Goal: Ask a question: Seek information or help from site administrators or community

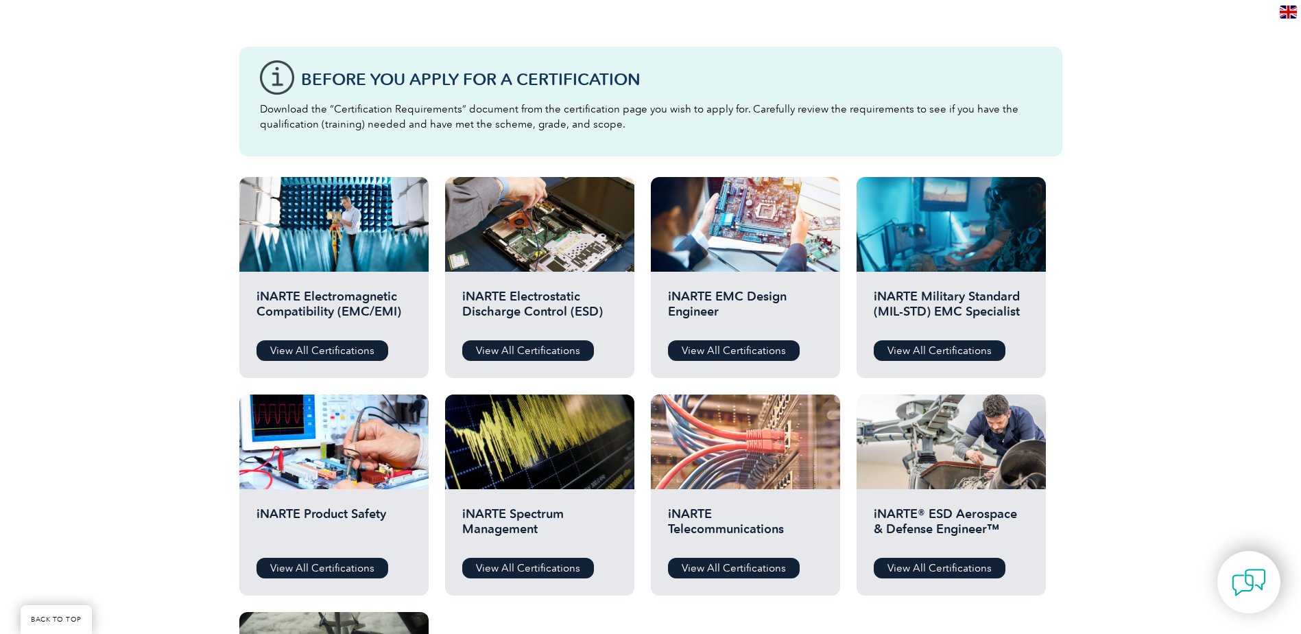
scroll to position [411, 0]
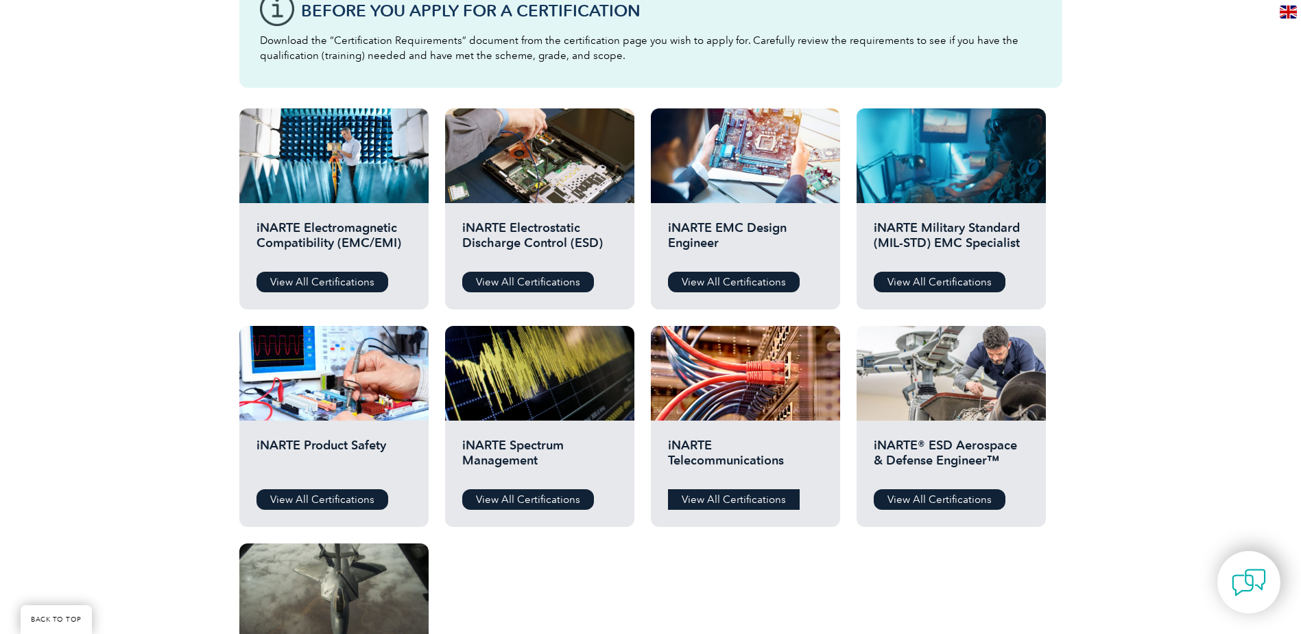
click at [712, 498] on link "View All Certifications" at bounding box center [734, 499] width 132 height 21
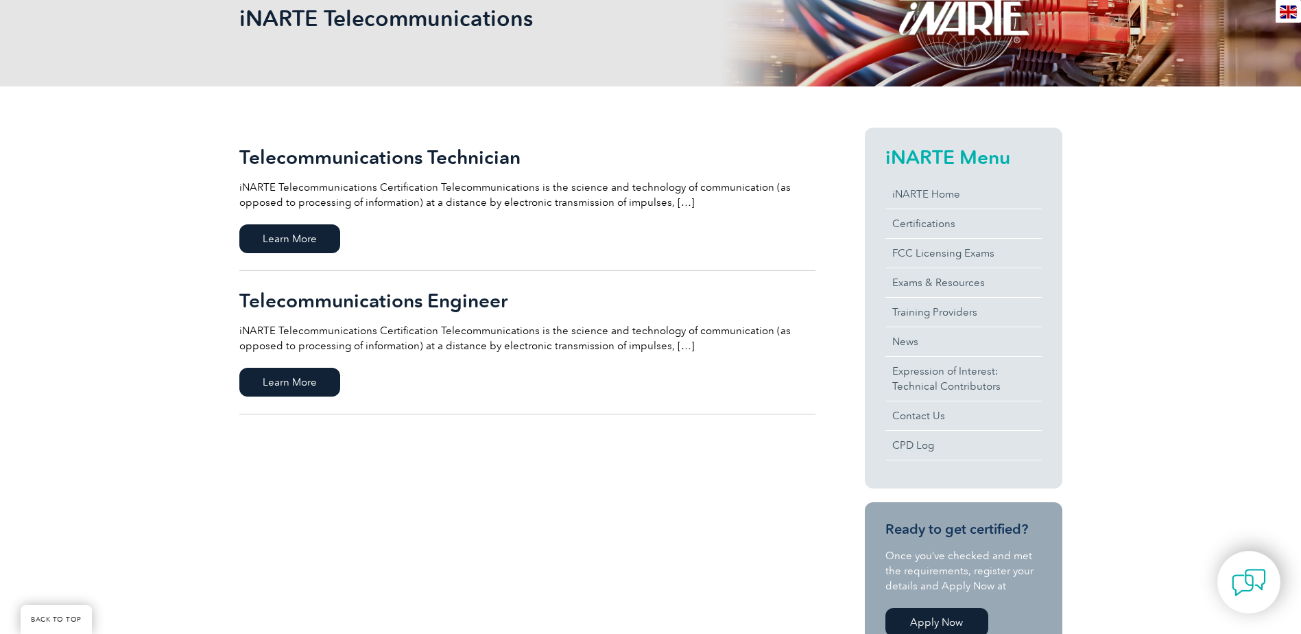
scroll to position [206, 0]
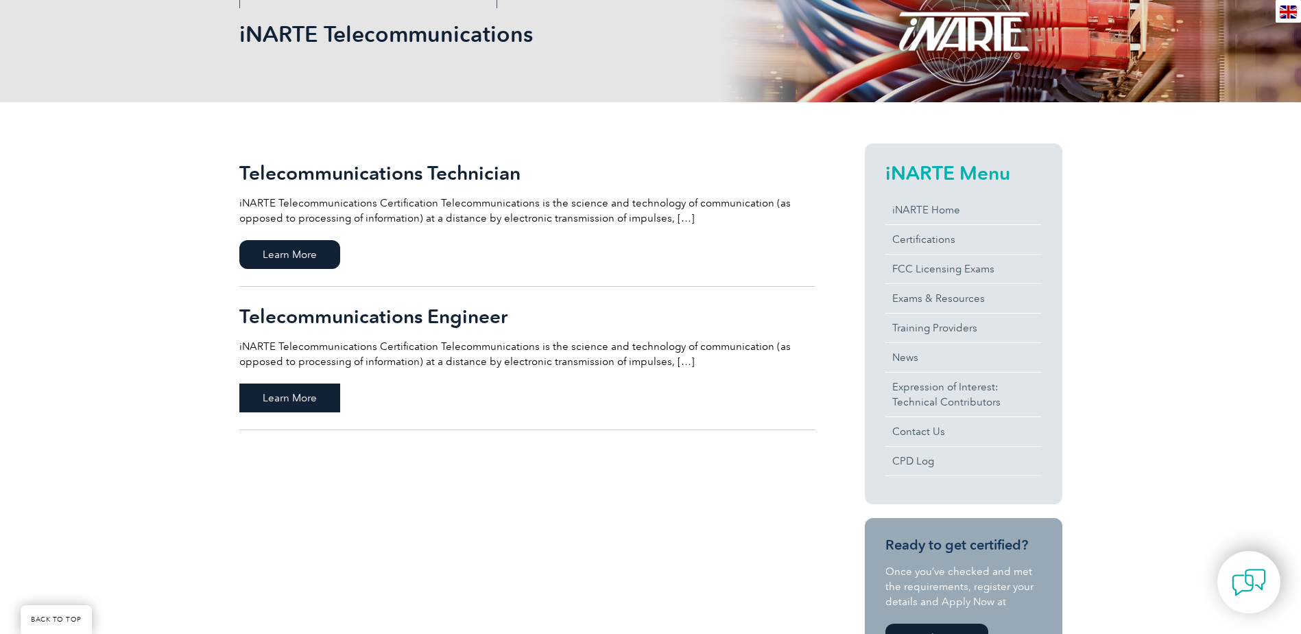
click at [274, 391] on span "Learn More" at bounding box center [289, 397] width 101 height 29
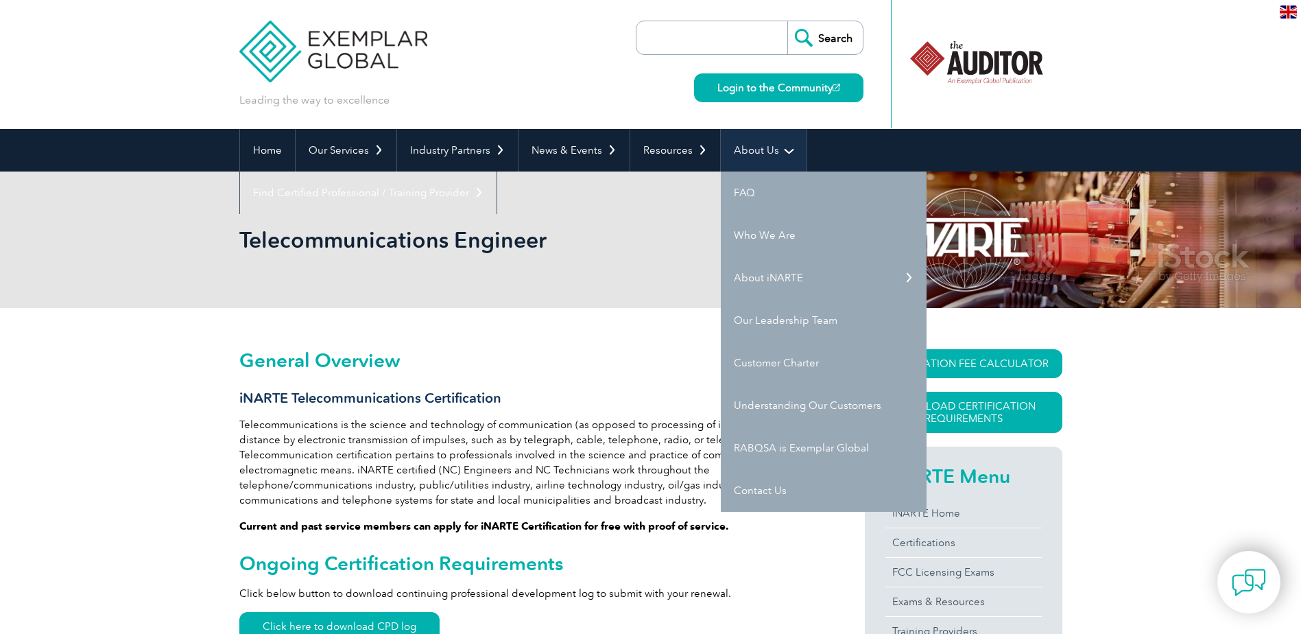
click at [754, 147] on link "About Us" at bounding box center [764, 150] width 86 height 43
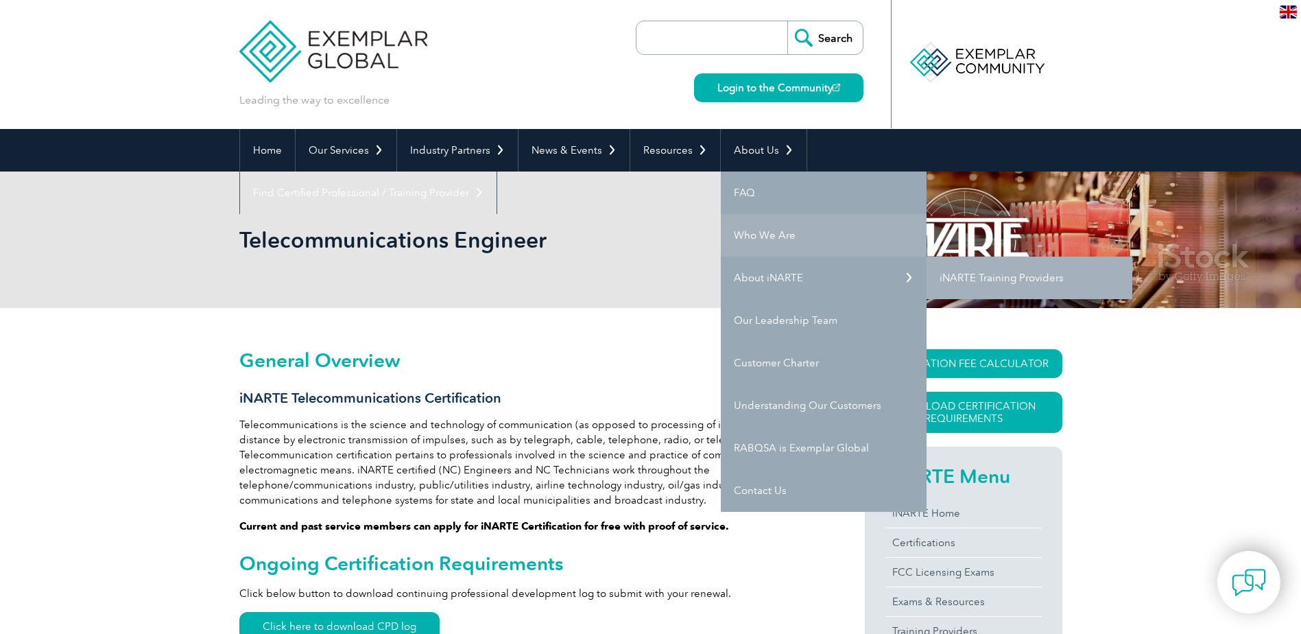
click at [754, 234] on link "Who We Are" at bounding box center [824, 235] width 206 height 43
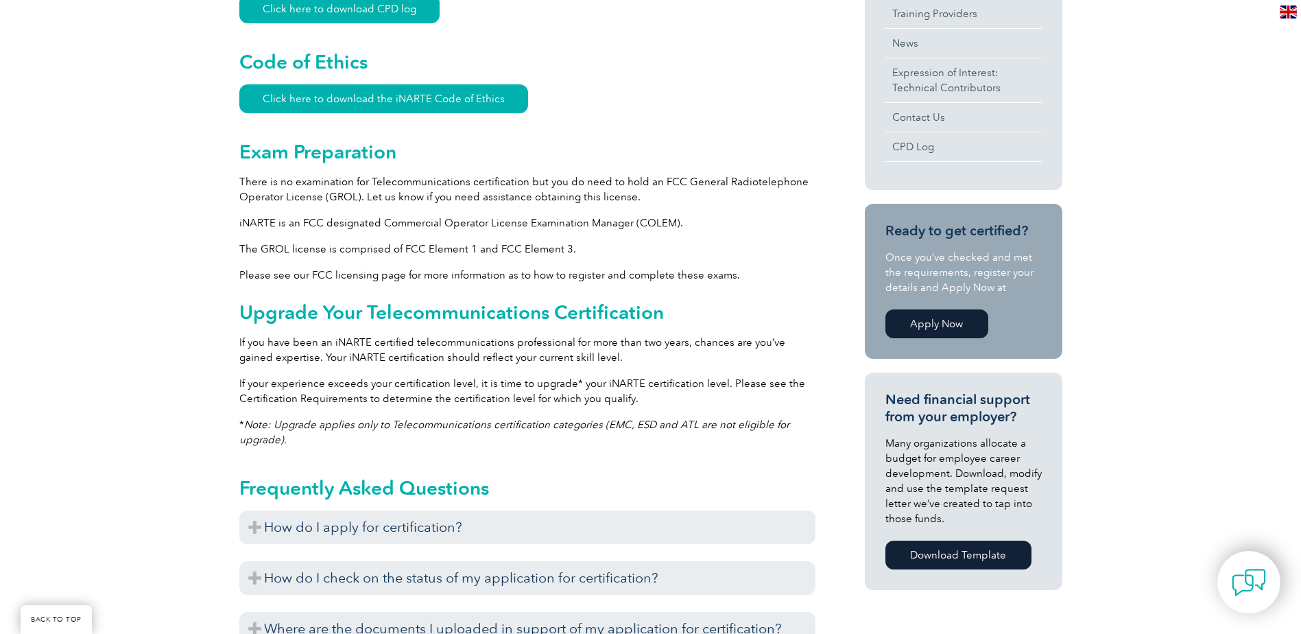
scroll to position [549, 0]
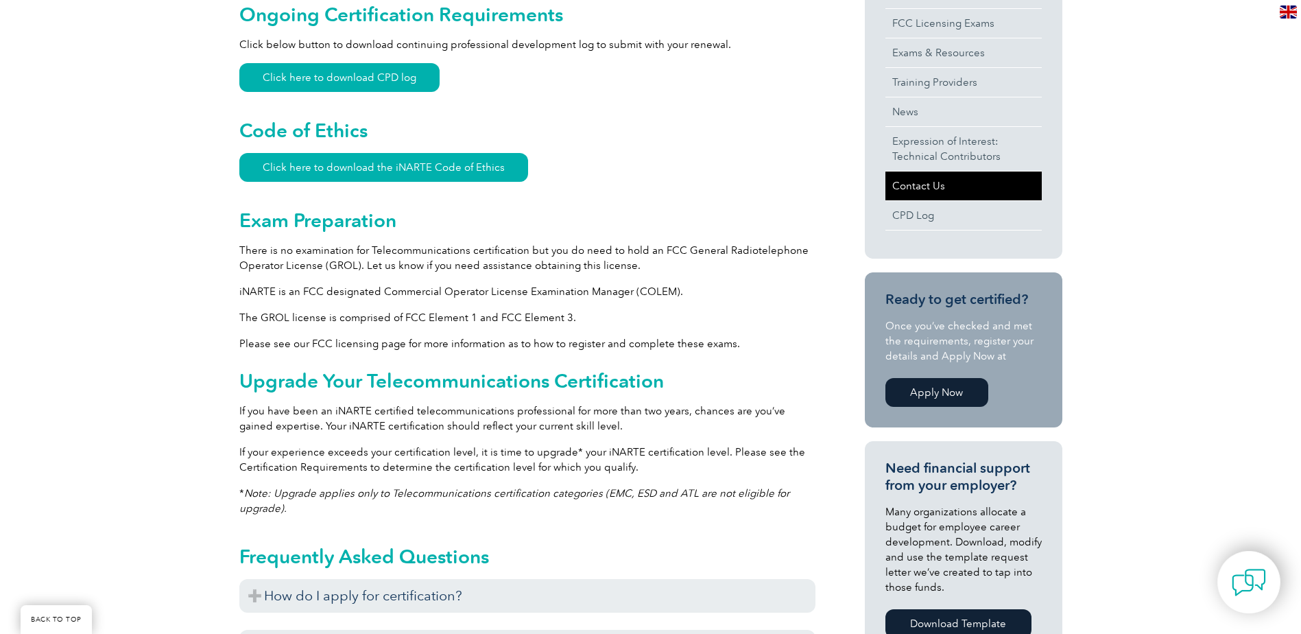
click at [911, 185] on link "Contact Us" at bounding box center [963, 185] width 156 height 29
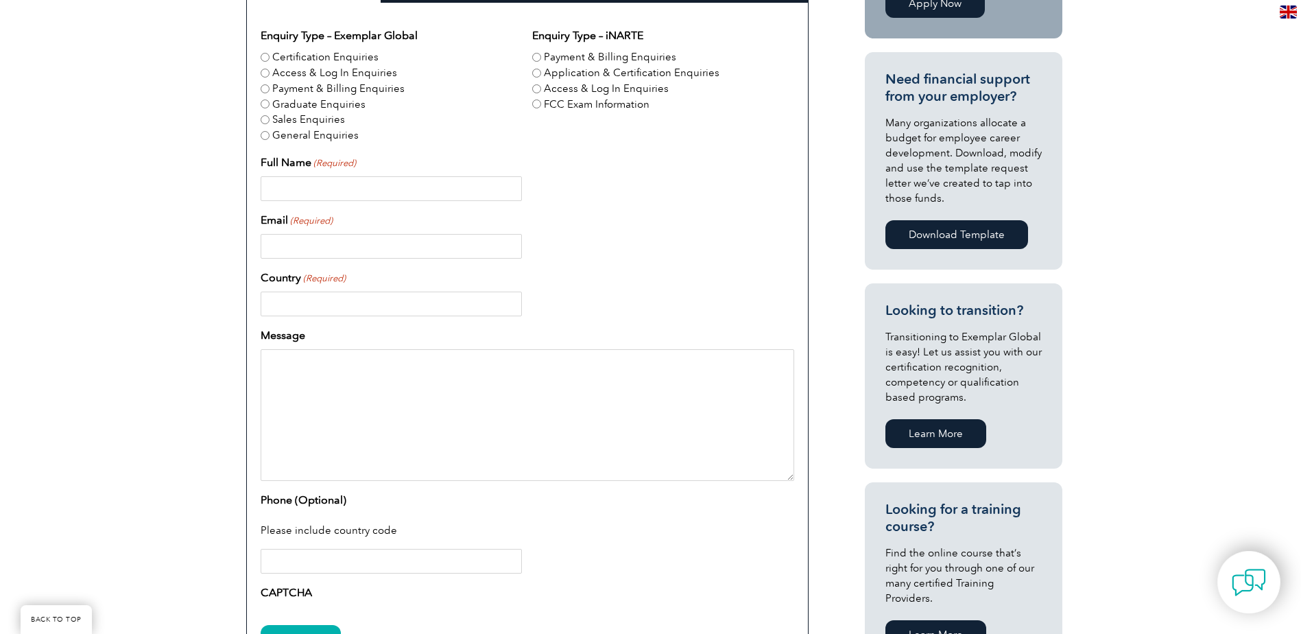
scroll to position [397, 0]
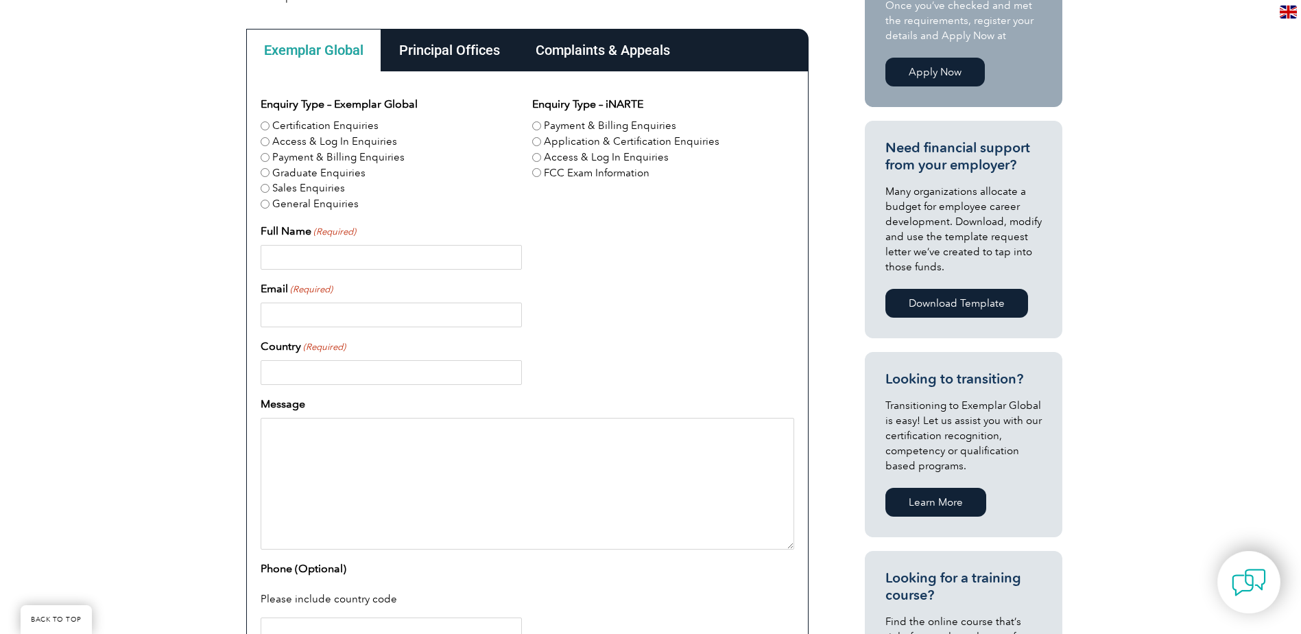
click at [334, 123] on label "Certification Enquiries" at bounding box center [325, 126] width 106 height 16
click at [269, 123] on input "Certification Enquiries" at bounding box center [265, 125] width 9 height 9
radio input "true"
click at [396, 263] on input "Full Name (Required)" at bounding box center [391, 257] width 261 height 25
type input "[PERSON_NAME]"
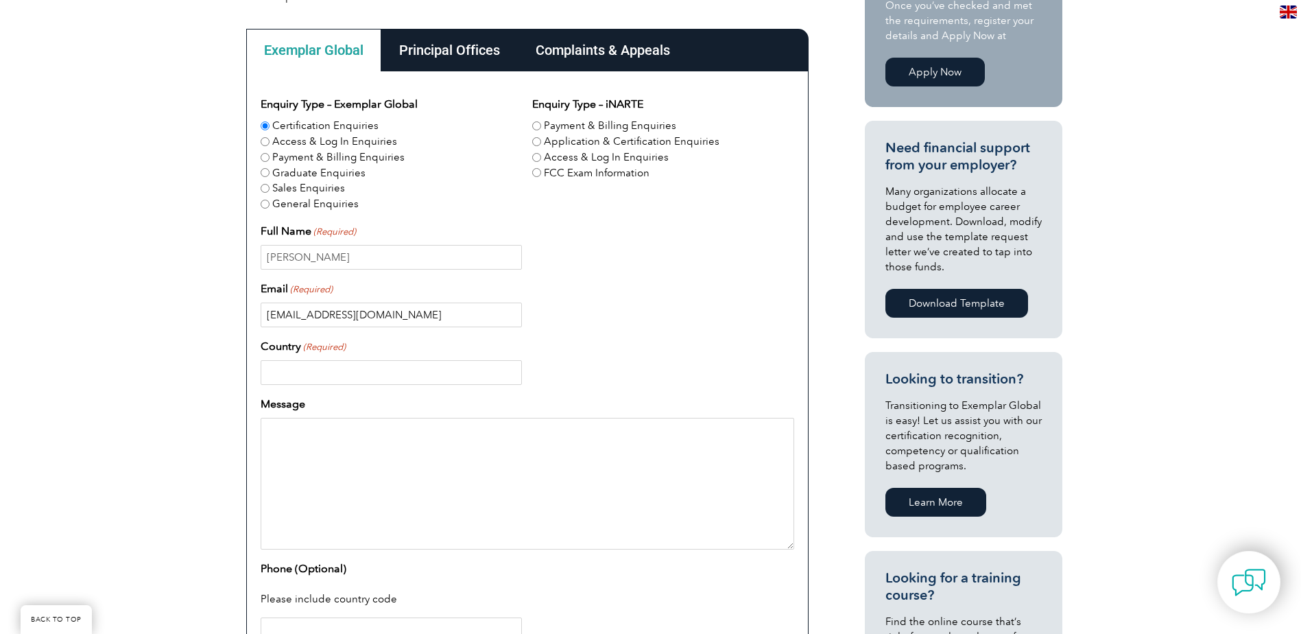
type input "[EMAIL_ADDRESS][DOMAIN_NAME]"
type input "US"
click at [444, 463] on textarea "Greetings, I was curious about" at bounding box center [527, 484] width 533 height 132
click at [404, 461] on textarea "Greetings, I was curious about" at bounding box center [527, 484] width 533 height 132
paste textarea "iNARTE Telecommunications Certification"
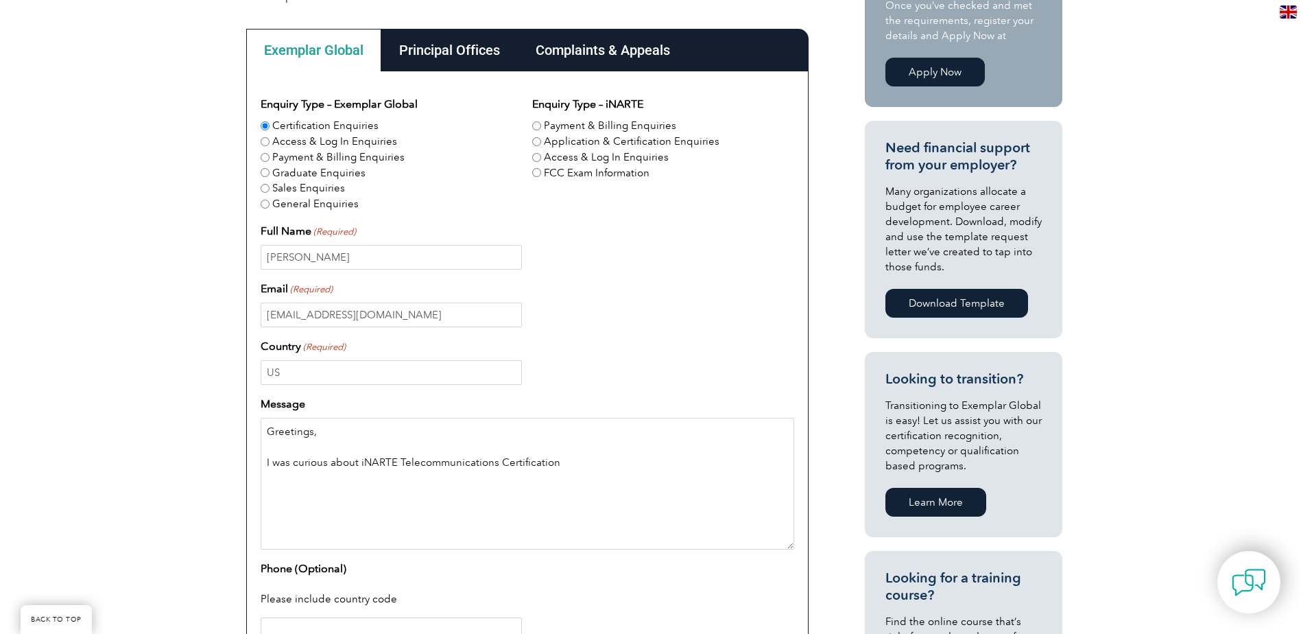
click at [575, 466] on textarea "Greetings, I was curious about iNARTE Telecommunications Certification" at bounding box center [527, 484] width 533 height 132
type textarea "Greetings, I was curious about iNARTE Telecommunications Certification, I have …"
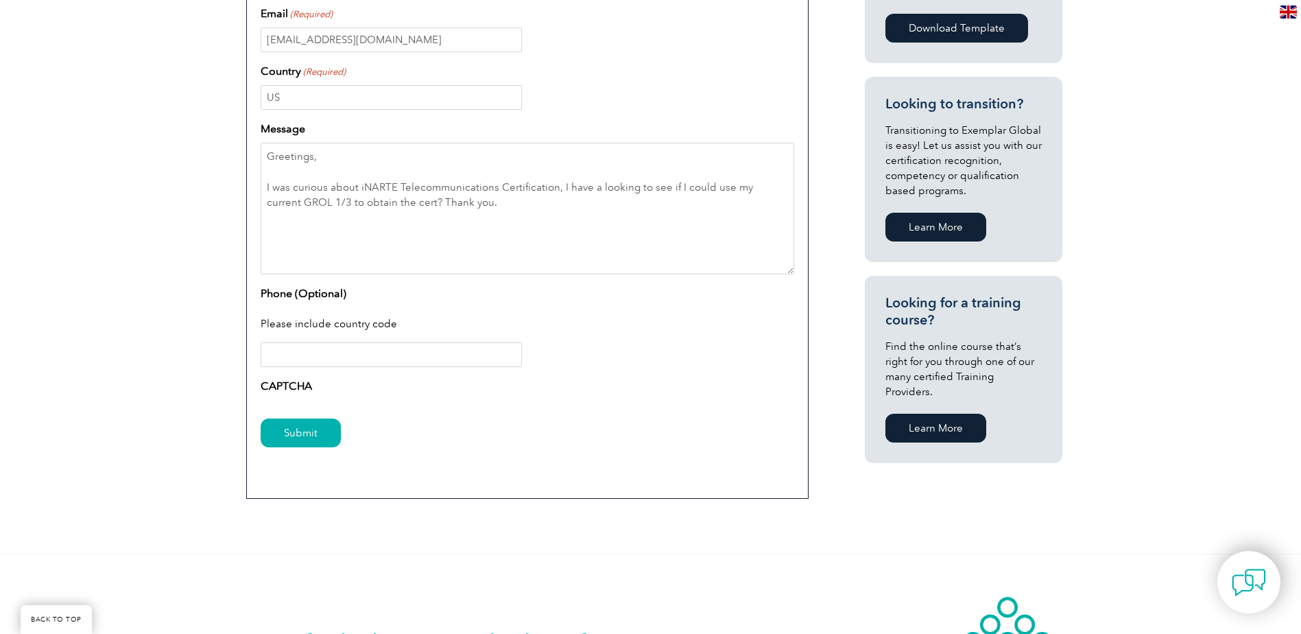
scroll to position [673, 0]
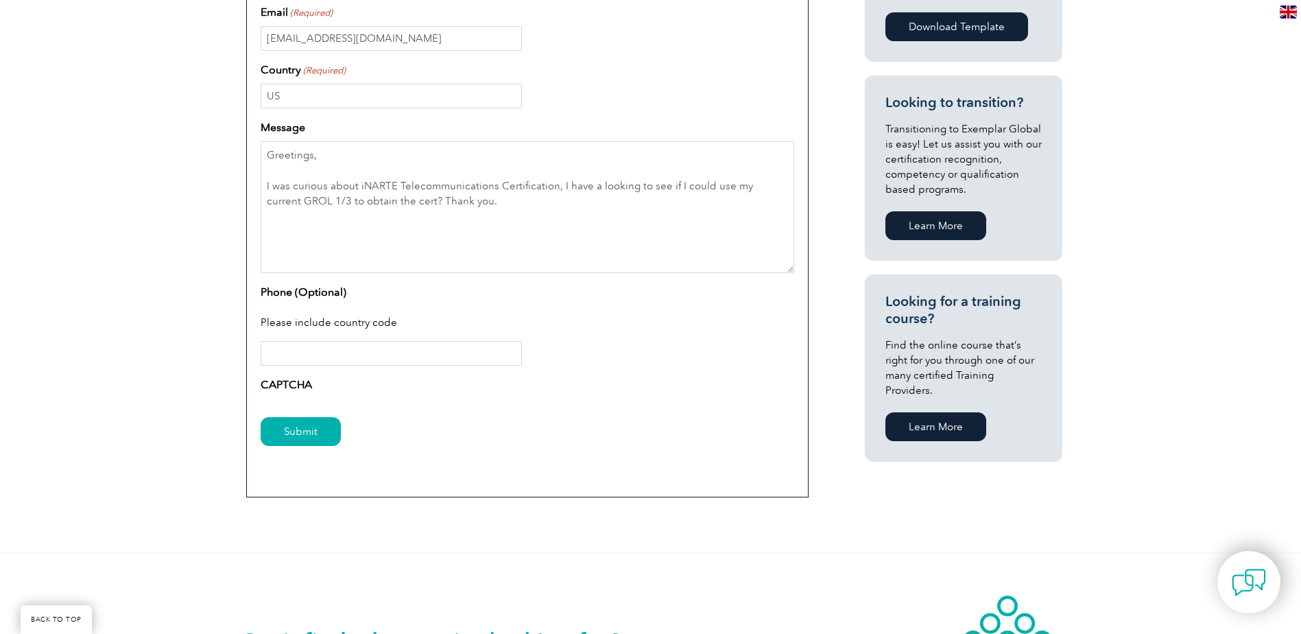
click at [291, 381] on label "CAPTCHA" at bounding box center [286, 384] width 51 height 16
click at [302, 436] on input "Submit" at bounding box center [301, 431] width 80 height 29
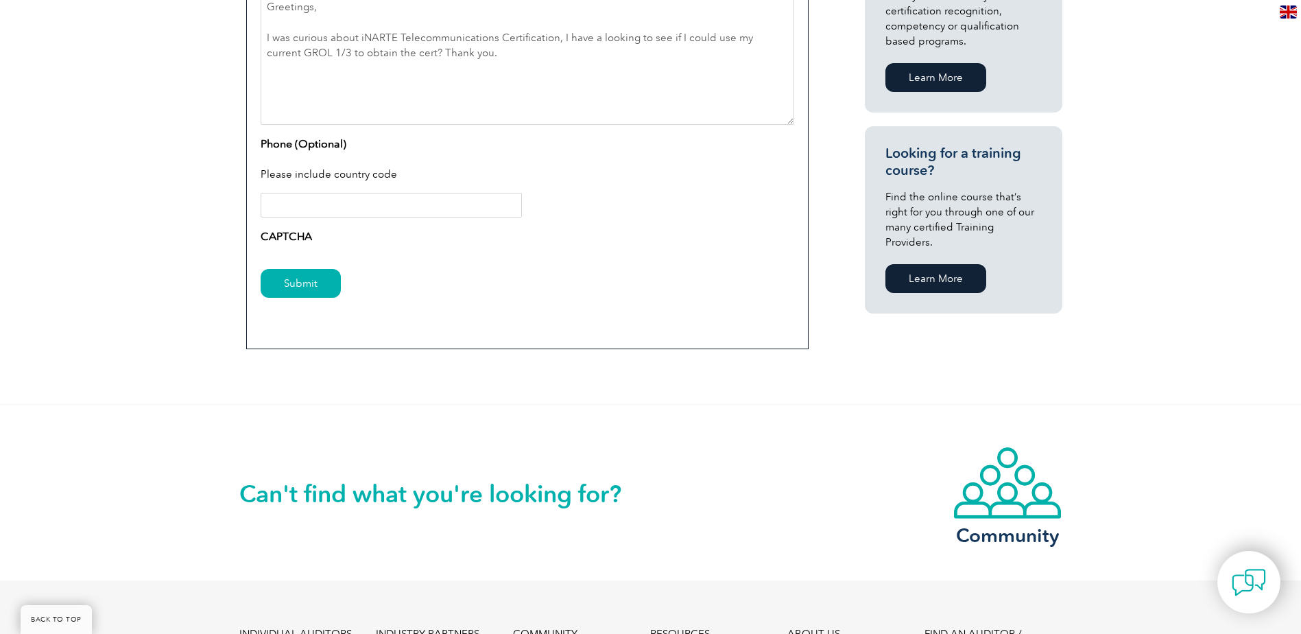
scroll to position [799, 0]
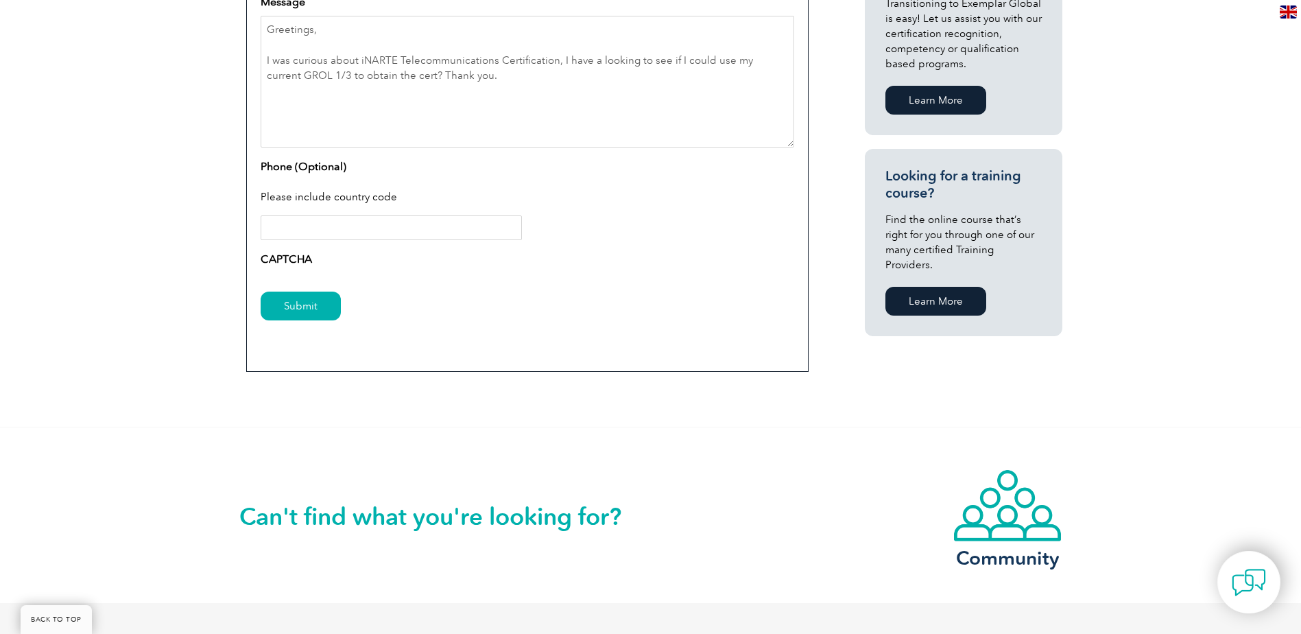
click at [298, 277] on div "Submit" at bounding box center [527, 307] width 533 height 60
click at [311, 306] on input "Submit" at bounding box center [301, 305] width 80 height 29
click at [326, 306] on input "Submit" at bounding box center [301, 305] width 80 height 29
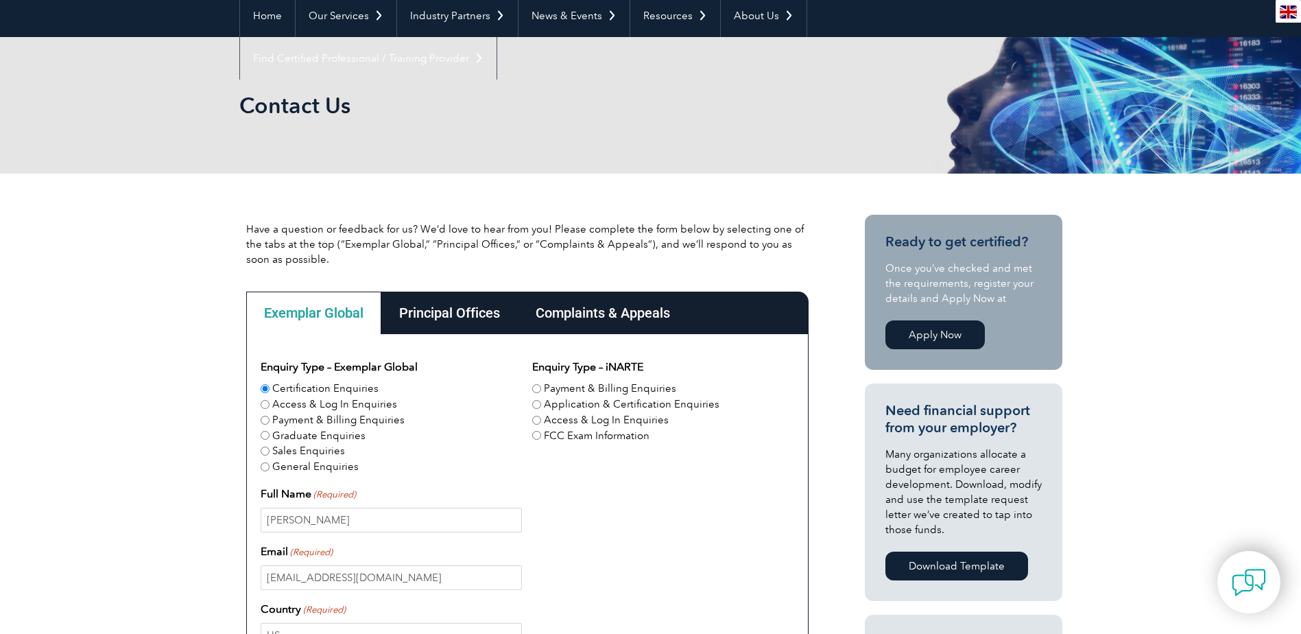
scroll to position [123, 0]
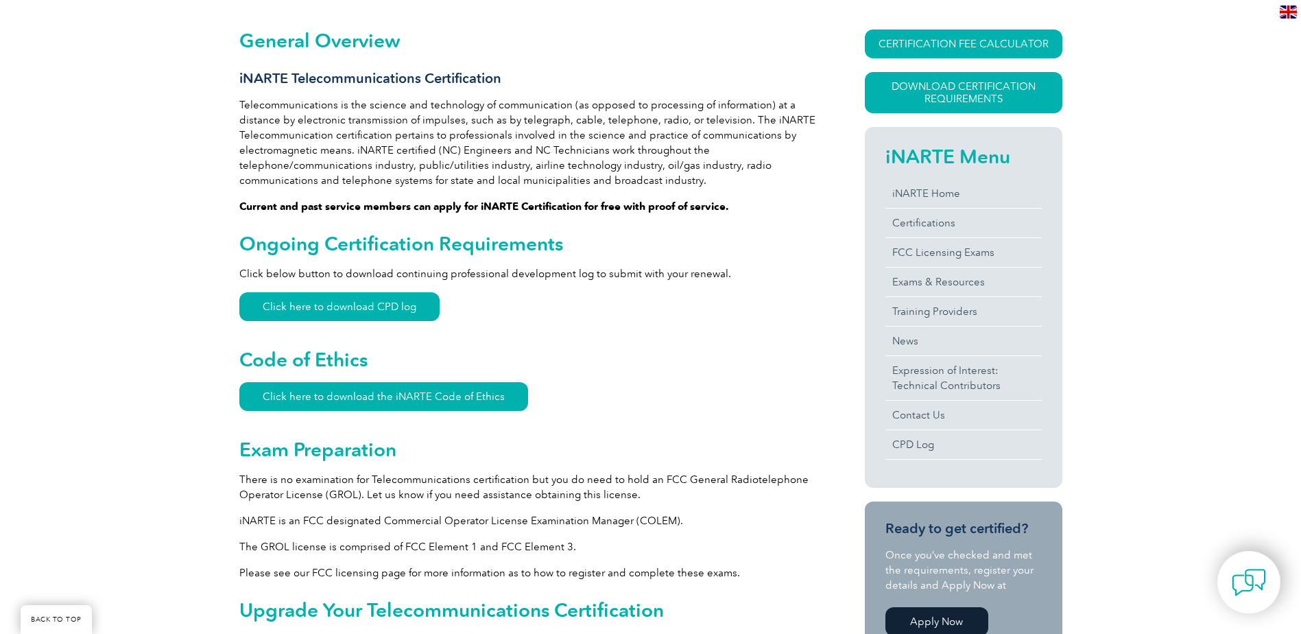
scroll to position [274, 0]
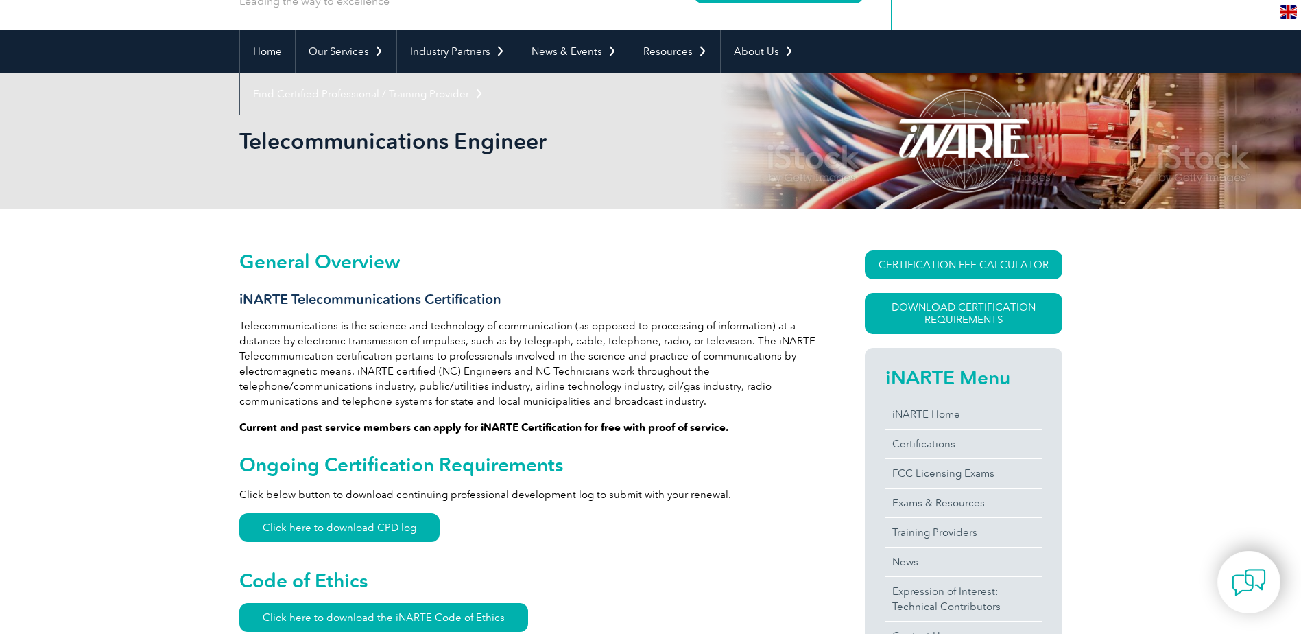
scroll to position [98, 0]
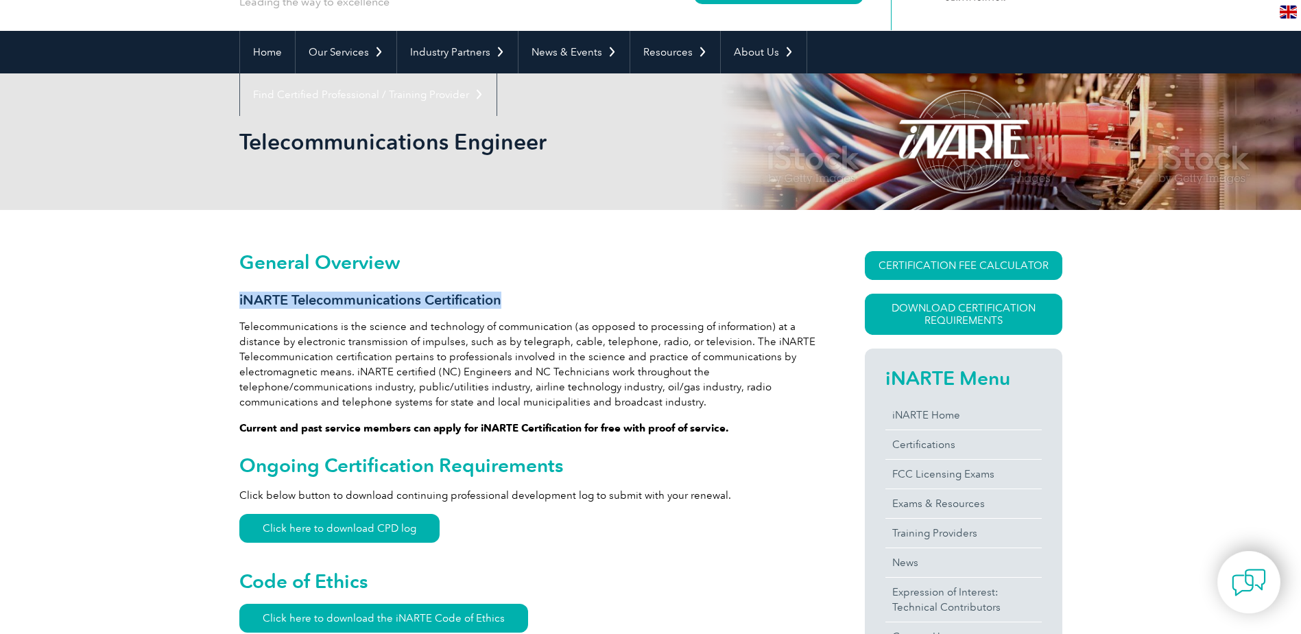
drag, startPoint x: 239, startPoint y: 300, endPoint x: 501, endPoint y: 299, distance: 261.9
click at [501, 299] on h3 "iNARTE Telecommunications Certification" at bounding box center [527, 299] width 576 height 17
copy h3 "iNARTE Telecommunications Certification"
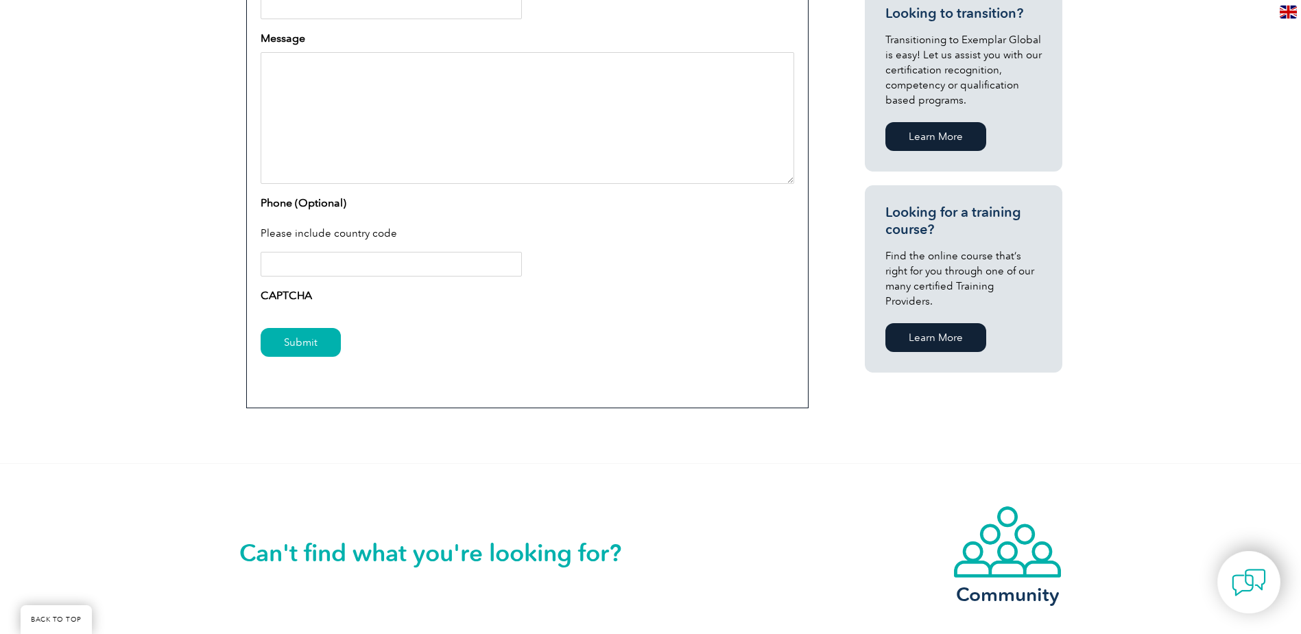
scroll to position [799, 0]
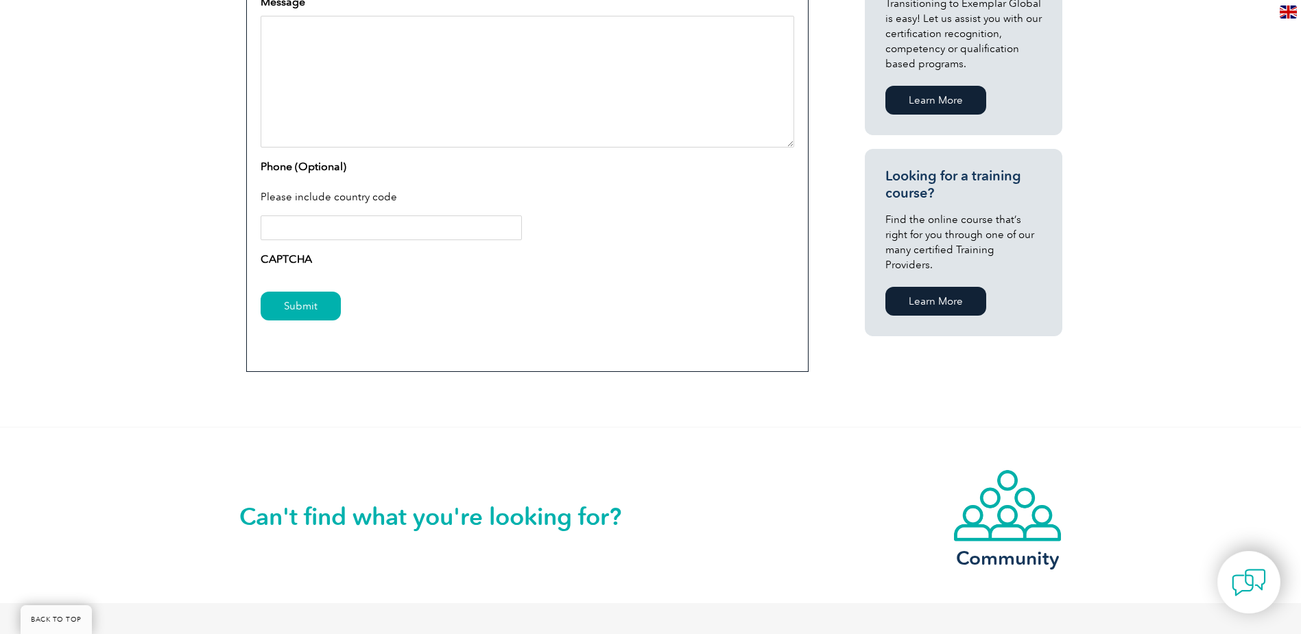
click at [342, 272] on div "CAPTCHA" at bounding box center [527, 262] width 533 height 22
drag, startPoint x: 300, startPoint y: 274, endPoint x: 274, endPoint y: 268, distance: 27.4
click at [290, 274] on form "Enquiry Type – Exemplar Global Certification Enquiries Access & Log In Enquirie…" at bounding box center [527, 15] width 533 height 642
click at [252, 258] on div "Enquiry Type – Exemplar Global Certification Enquiries Access & Log In Enquirie…" at bounding box center [527, 21] width 562 height 702
drag, startPoint x: 259, startPoint y: 259, endPoint x: 539, endPoint y: 391, distance: 309.2
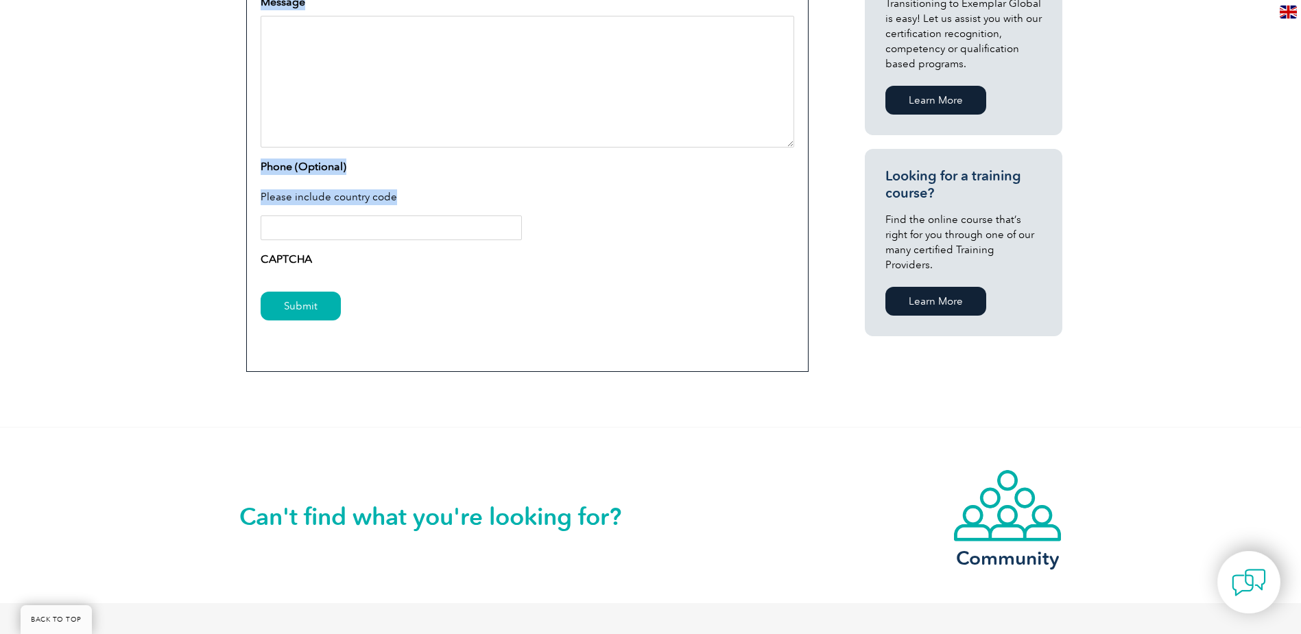
drag, startPoint x: 539, startPoint y: 391, endPoint x: 493, endPoint y: 330, distance: 75.8
click at [493, 330] on div "Submit" at bounding box center [527, 307] width 533 height 60
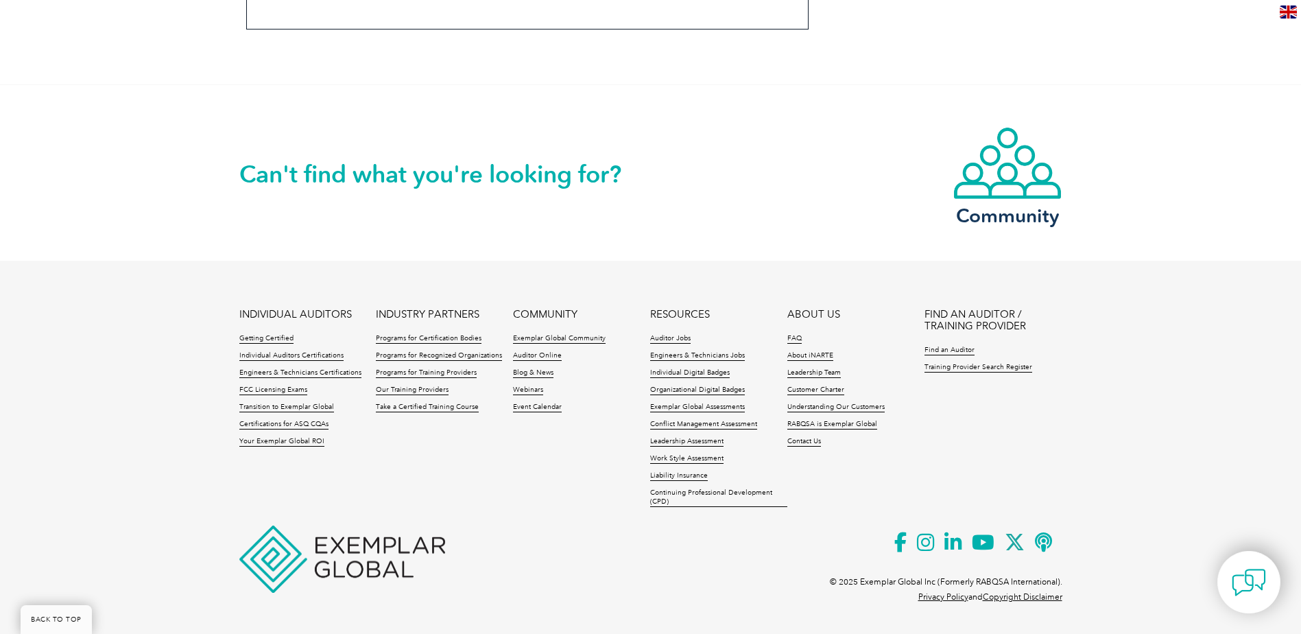
scroll to position [1142, 0]
click at [797, 438] on link "Contact Us" at bounding box center [804, 441] width 34 height 10
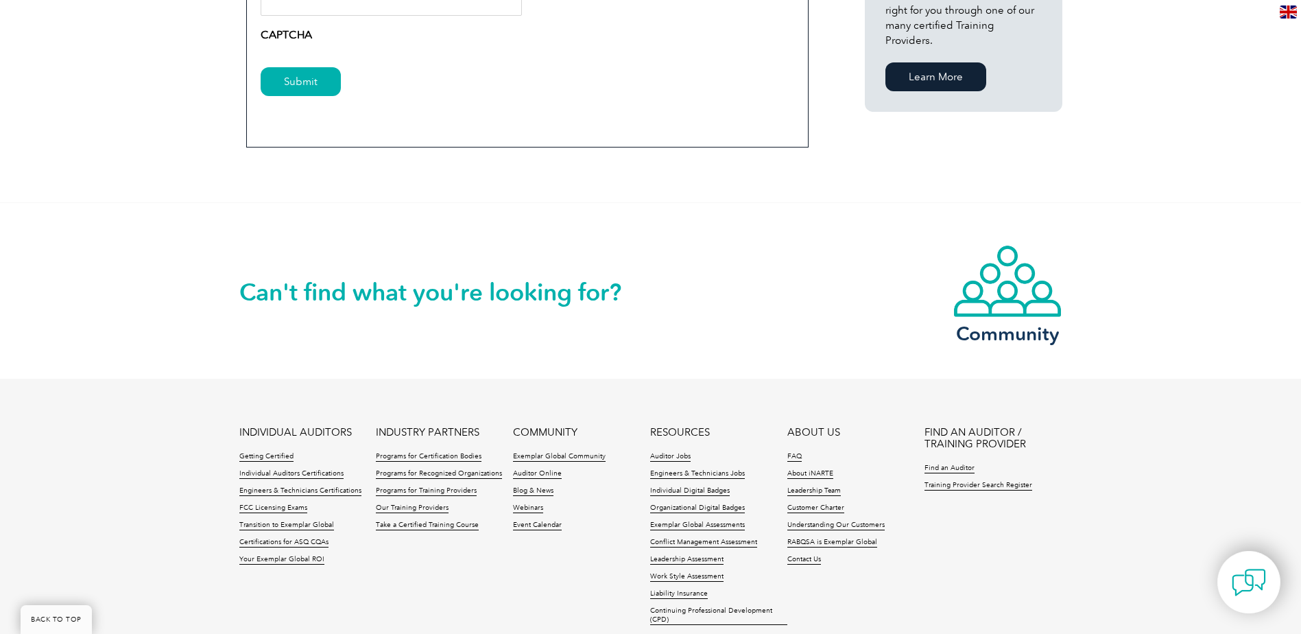
scroll to position [1142, 0]
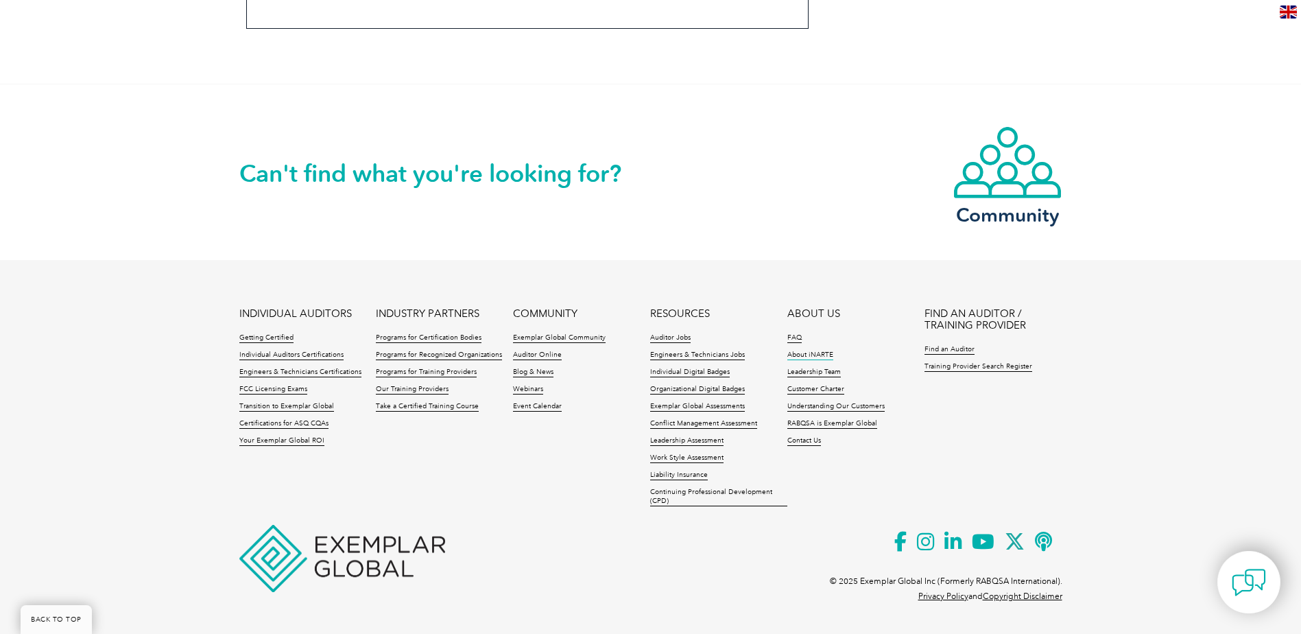
click at [817, 353] on link "About iNARTE" at bounding box center [810, 355] width 46 height 10
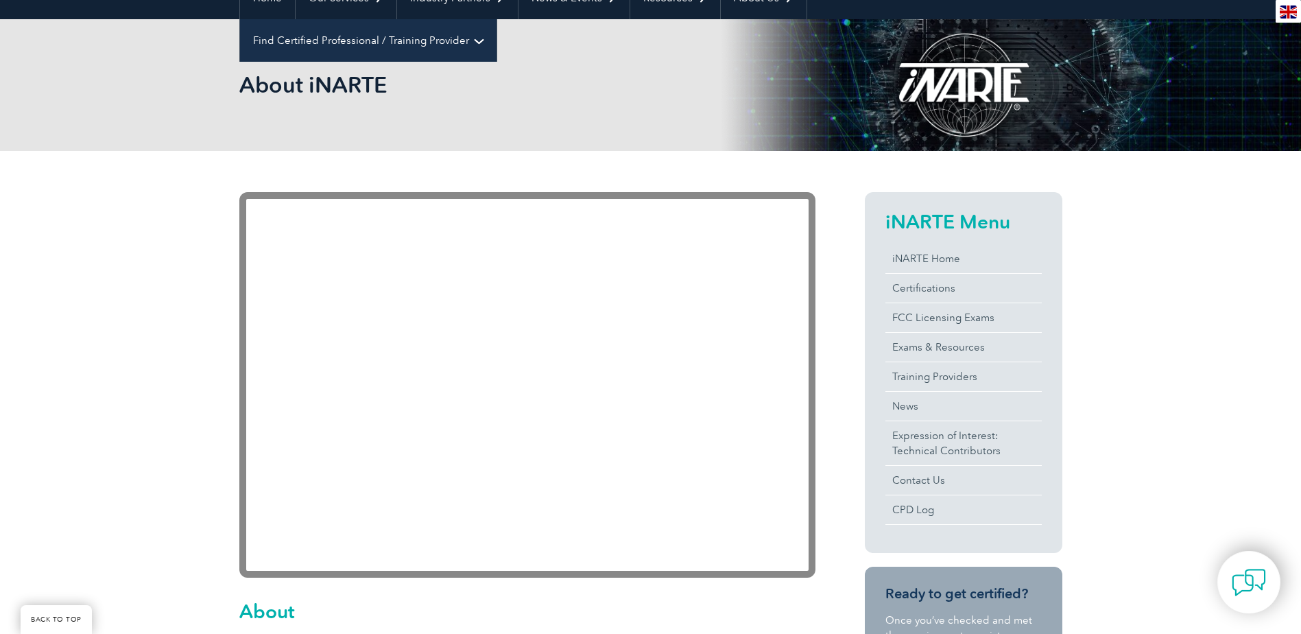
scroll to position [132, 0]
